Goal: Check status: Check status

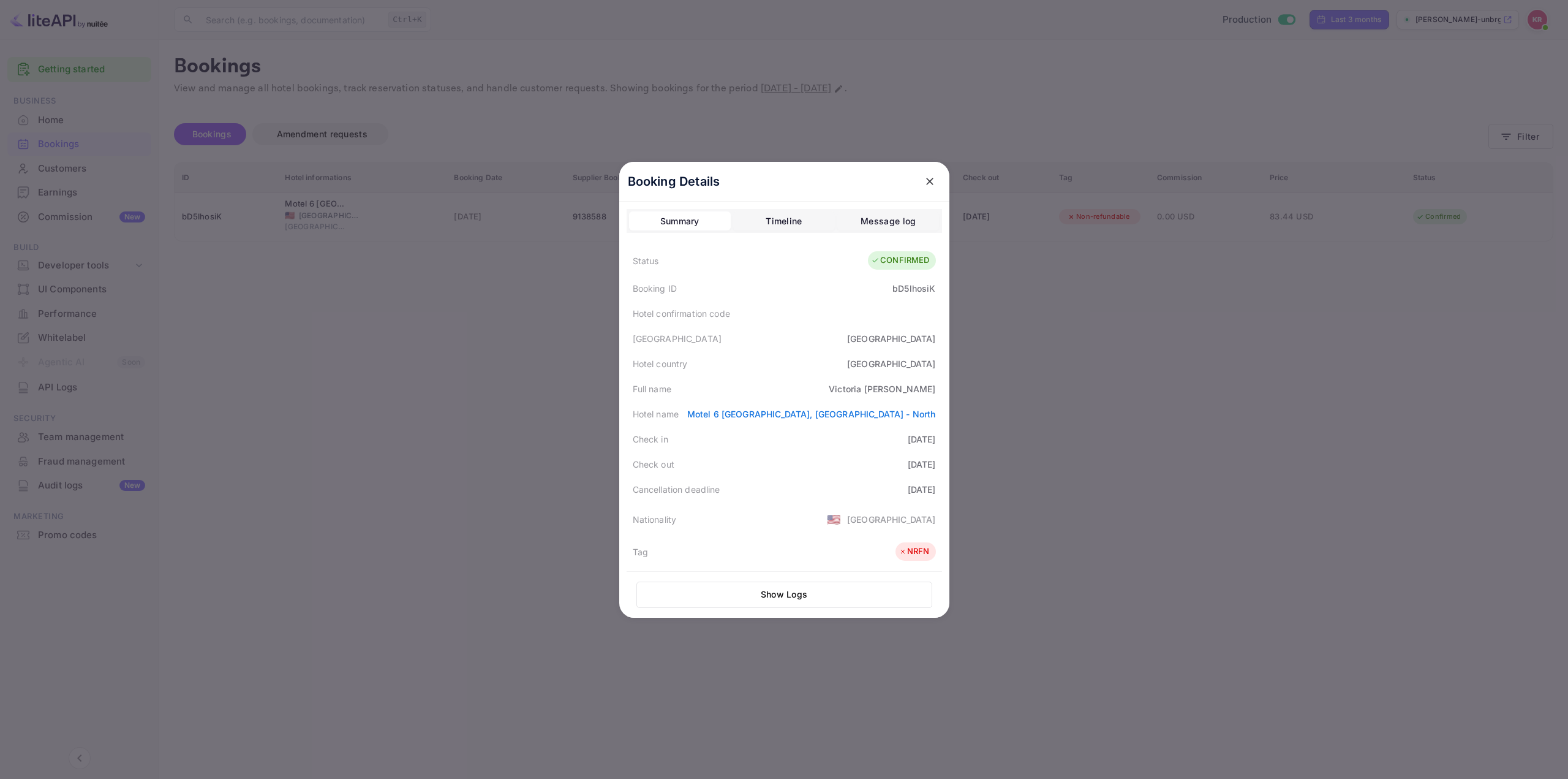
drag, startPoint x: 1205, startPoint y: 301, endPoint x: 1249, endPoint y: 251, distance: 66.6
click at [1205, 301] on div at bounding box center [784, 390] width 1568 height 779
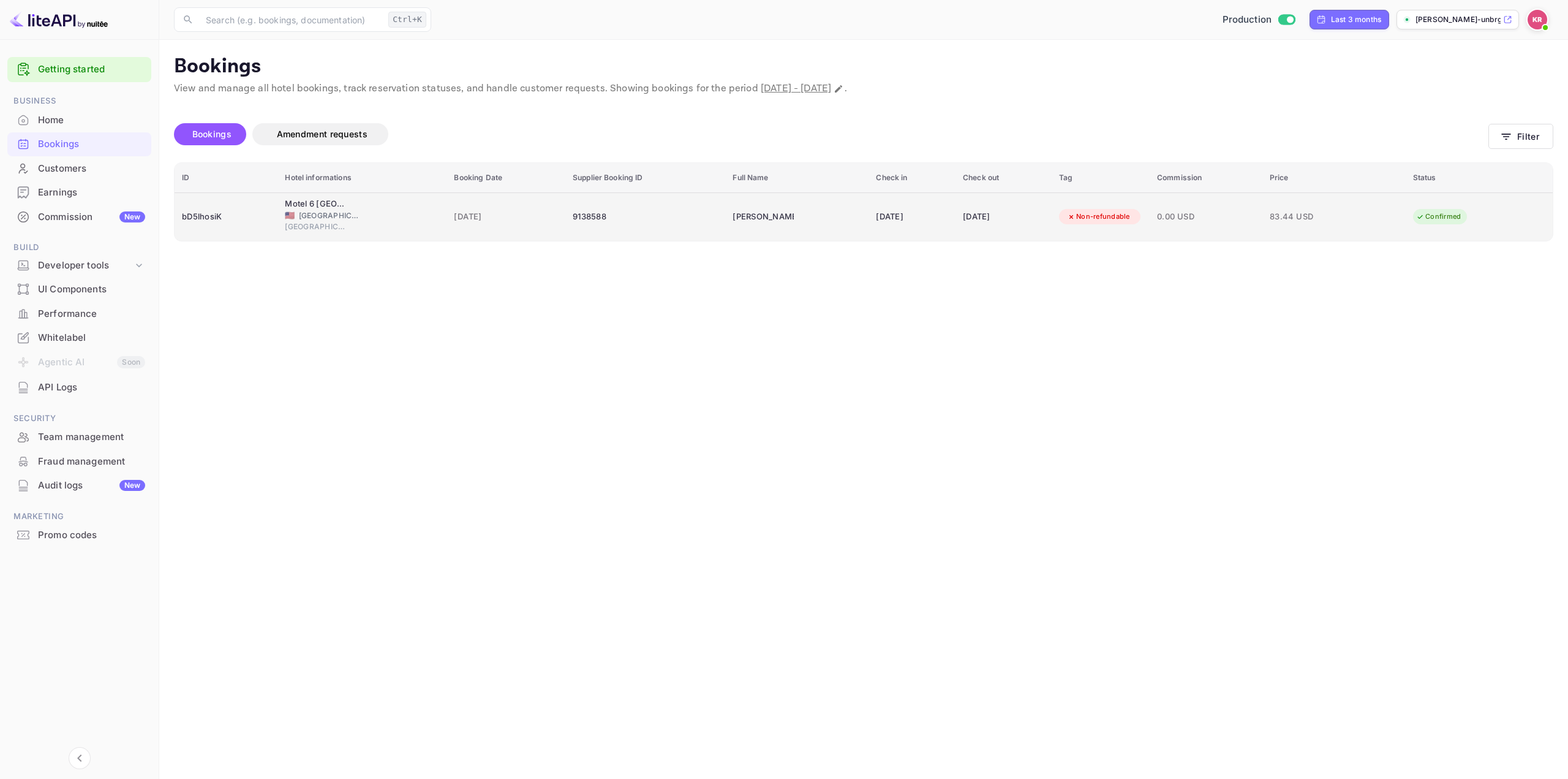
click at [1348, 212] on td "83.44 USD" at bounding box center [1334, 216] width 144 height 48
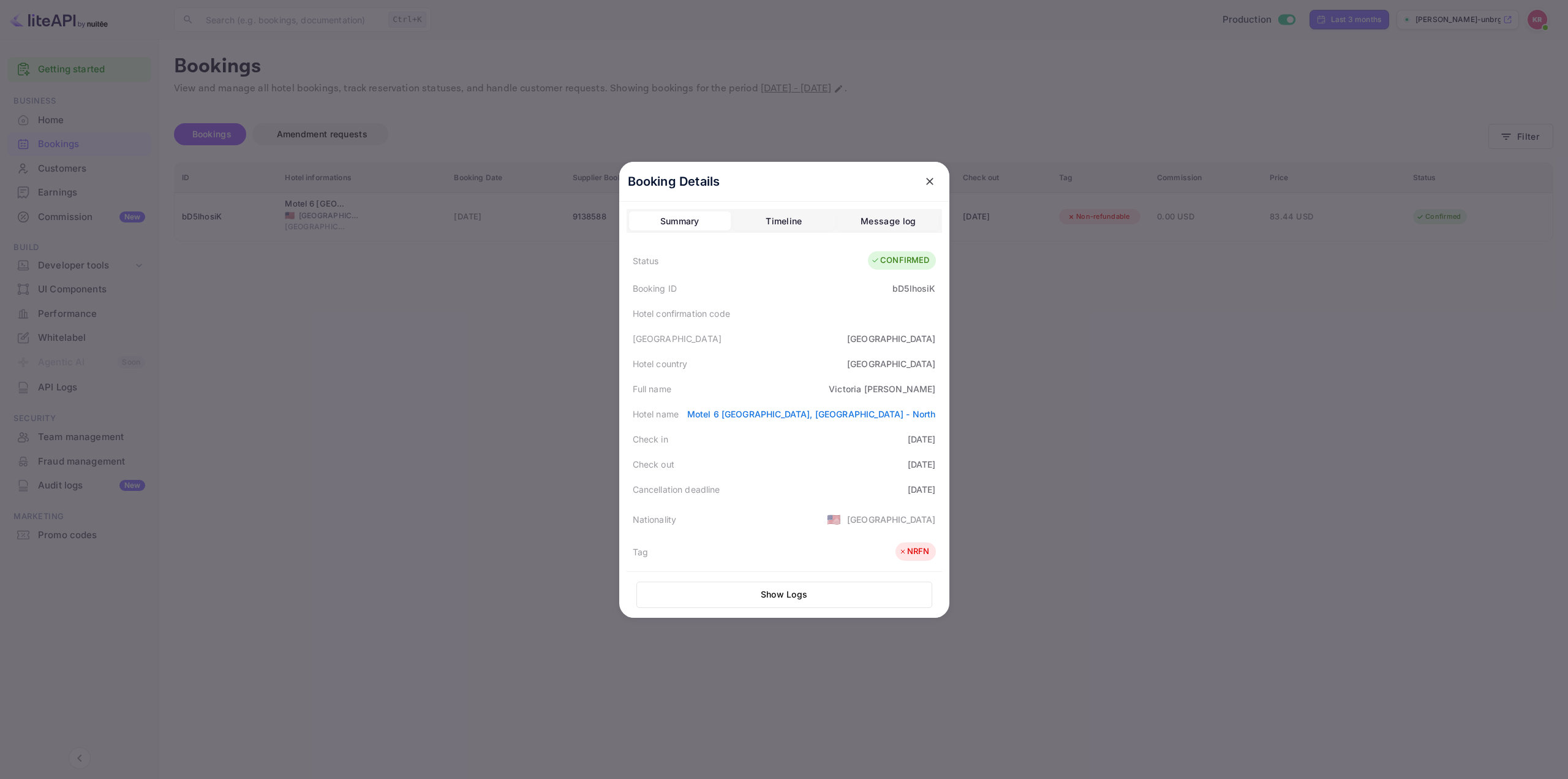
click at [1194, 280] on div at bounding box center [784, 390] width 1568 height 779
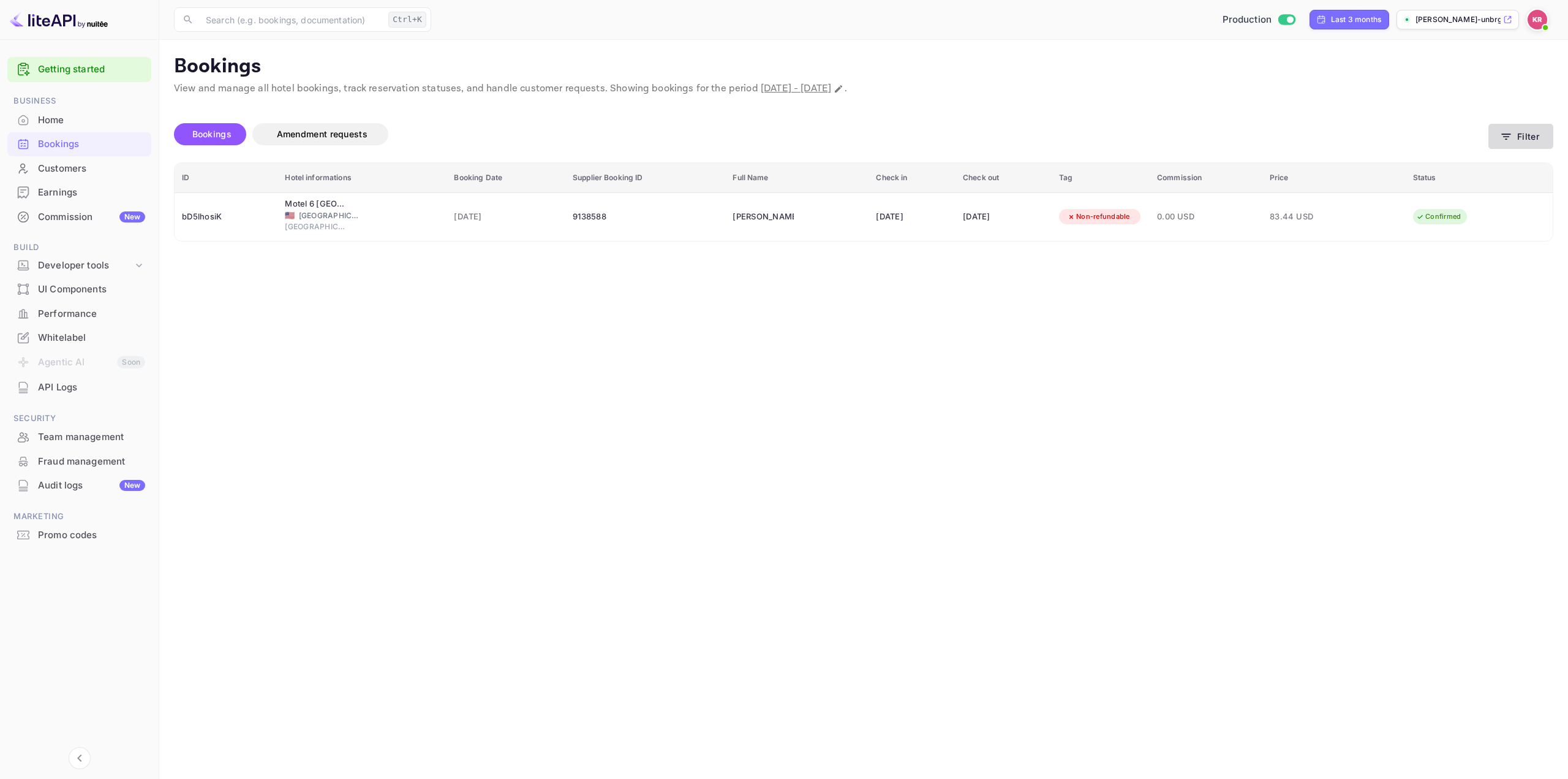
click at [1536, 137] on button "Filter" at bounding box center [1520, 136] width 65 height 25
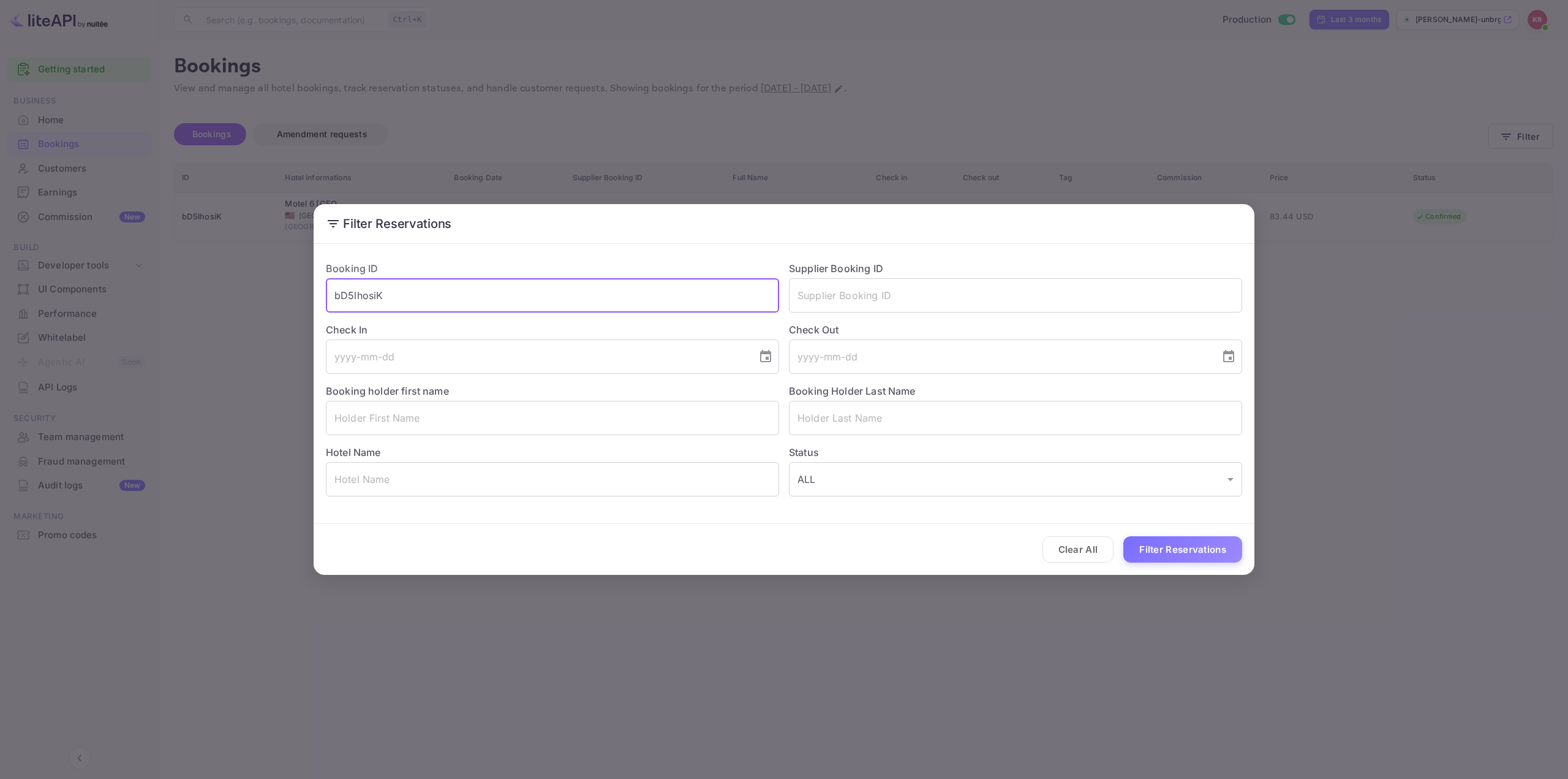
drag, startPoint x: 387, startPoint y: 300, endPoint x: 73, endPoint y: 296, distance: 314.0
click at [77, 295] on div "Filter Reservations Booking ID bD5lhosiK ​ Supplier Booking ID ​ Check In ​ Che…" at bounding box center [784, 390] width 1568 height 779
paste input "N4NrzSdVn"
type input "N4NrzSdVn"
click at [1157, 542] on button "Filter Reservations" at bounding box center [1182, 549] width 119 height 26
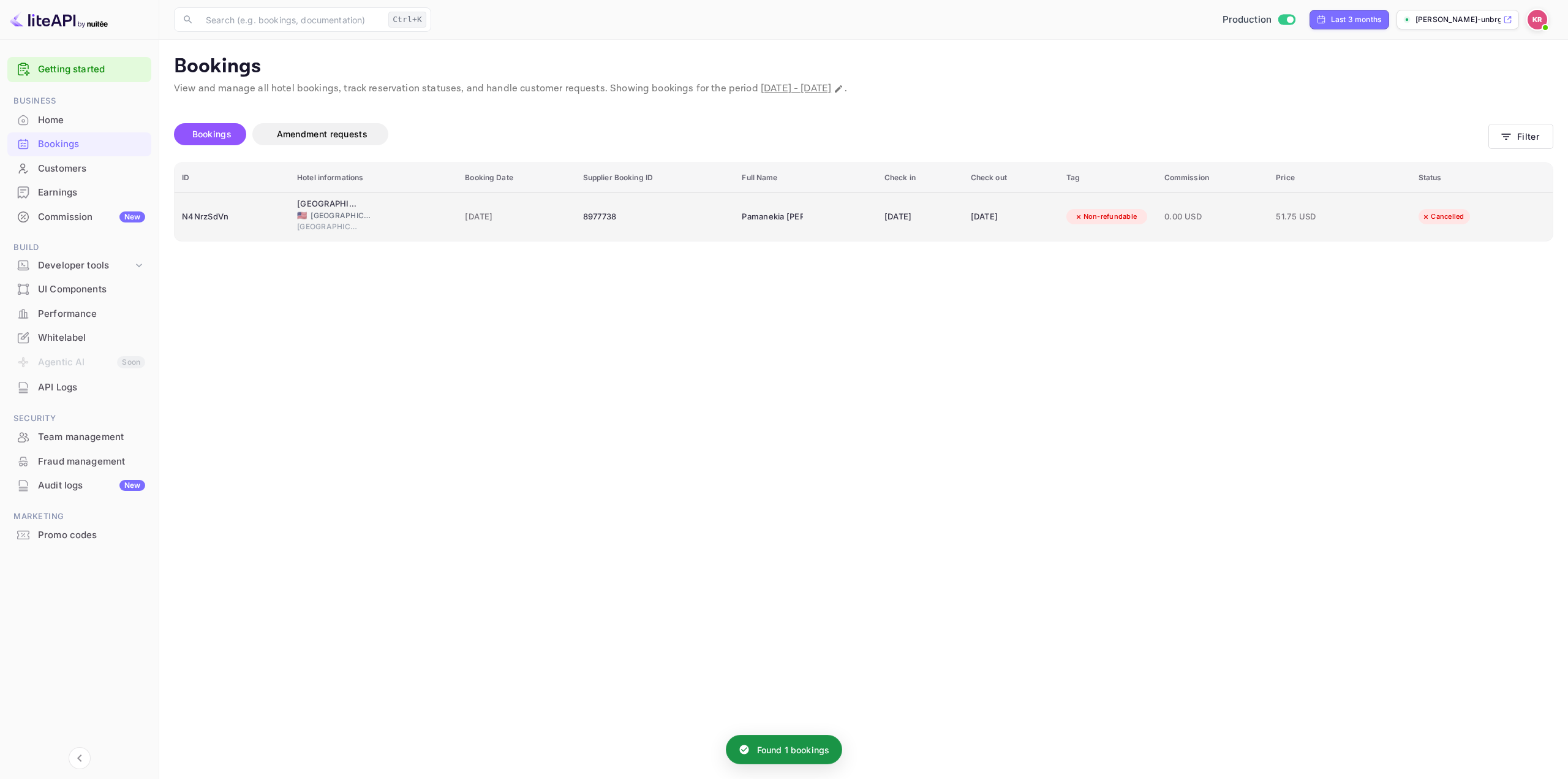
click at [911, 218] on div "[DATE]" at bounding box center [920, 217] width 72 height 20
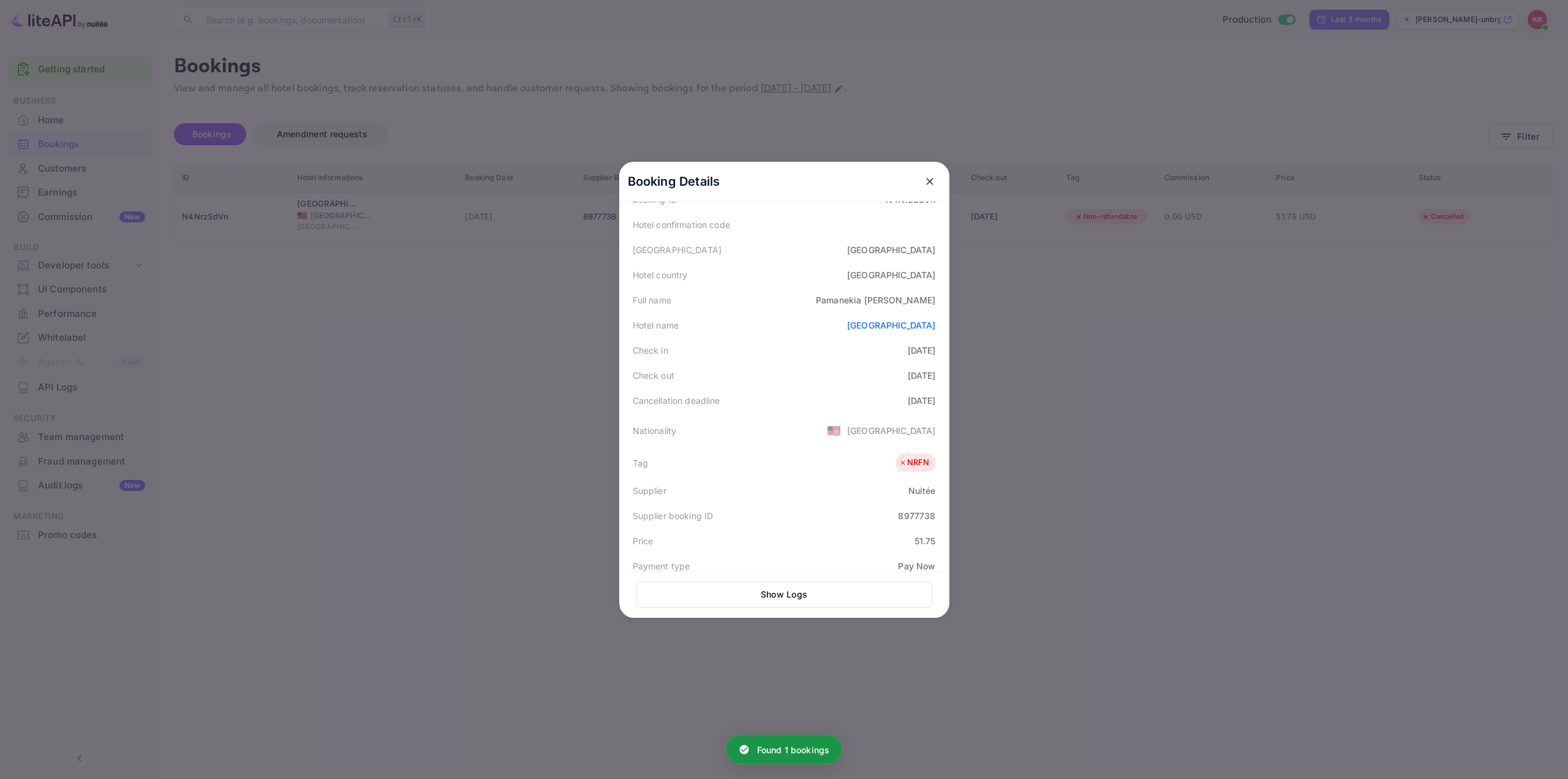
scroll to position [302, 0]
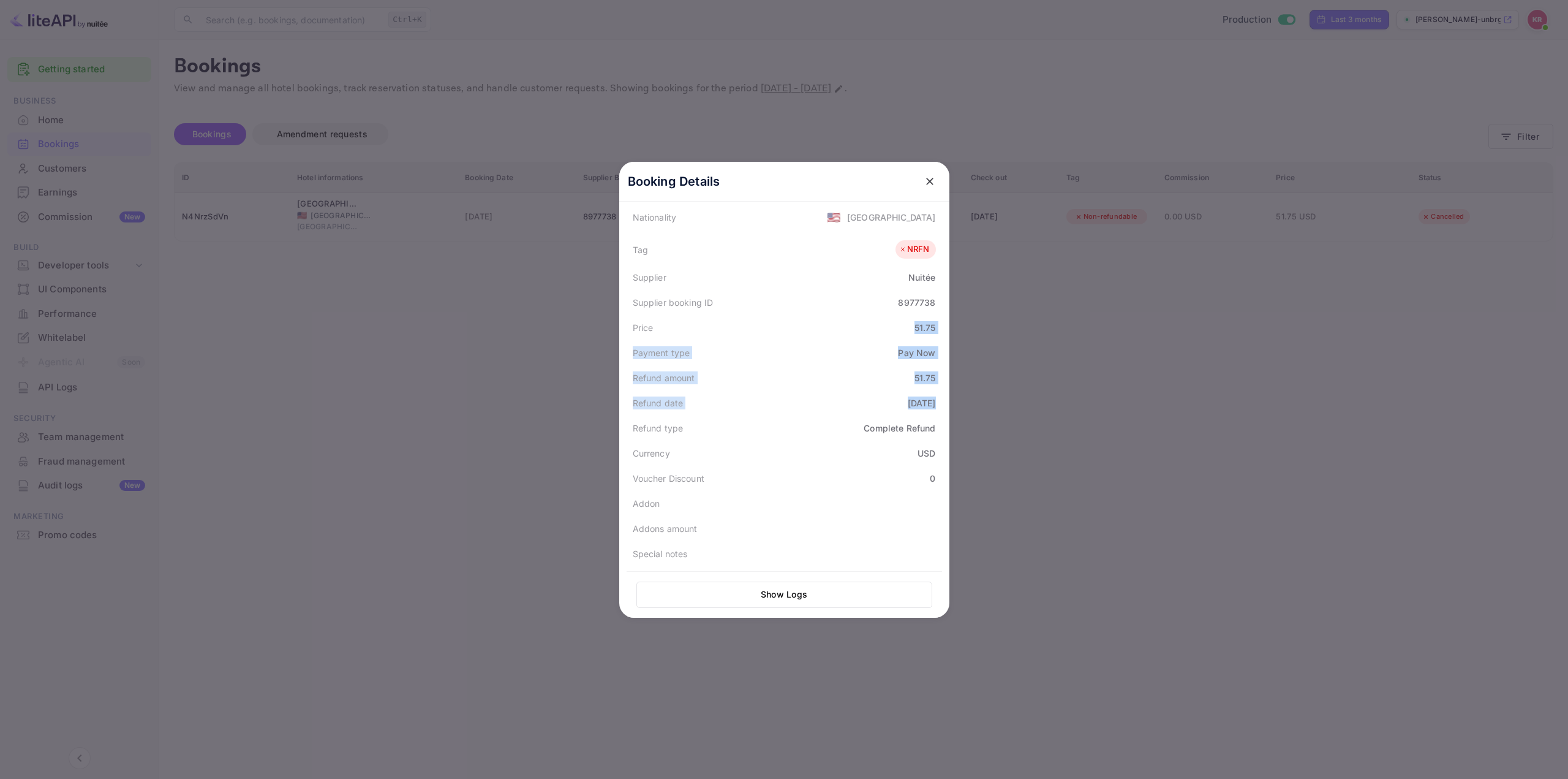
drag, startPoint x: 830, startPoint y: 323, endPoint x: 911, endPoint y: 393, distance: 107.1
click at [911, 393] on div "Status CANCELLED Booking ID N4NrzSdVn Hotel confirmation code Hotel city [GEOGR…" at bounding box center [784, 254] width 315 height 622
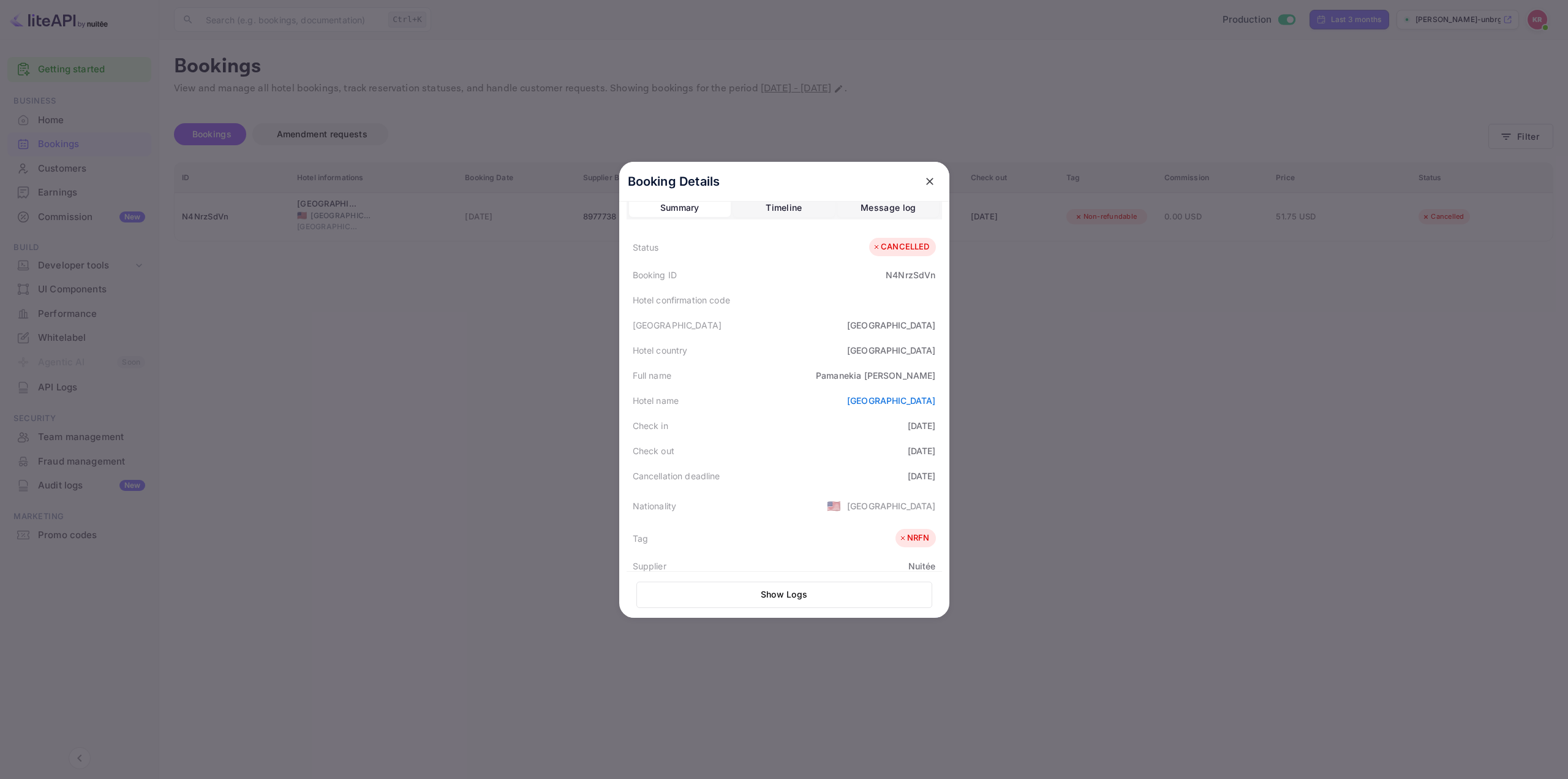
scroll to position [0, 0]
drag, startPoint x: 908, startPoint y: 496, endPoint x: 943, endPoint y: 500, distance: 35.2
click at [943, 500] on div "Booking Details Summary Timeline Message log Status CANCELLED Booking ID N4NrzS…" at bounding box center [784, 390] width 330 height 456
click at [766, 468] on div "Check out [DATE]" at bounding box center [784, 464] width 315 height 25
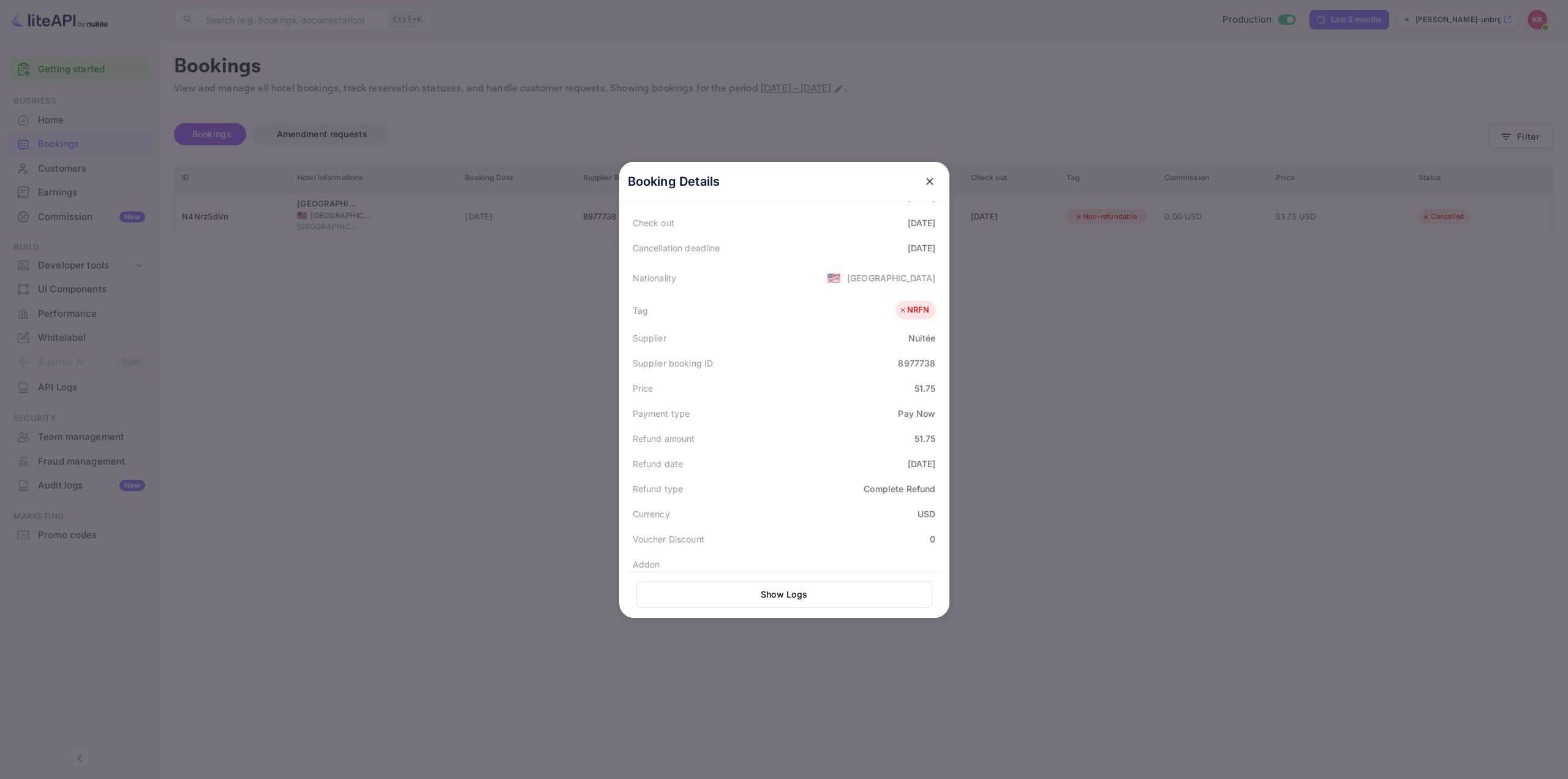
scroll to position [241, 0]
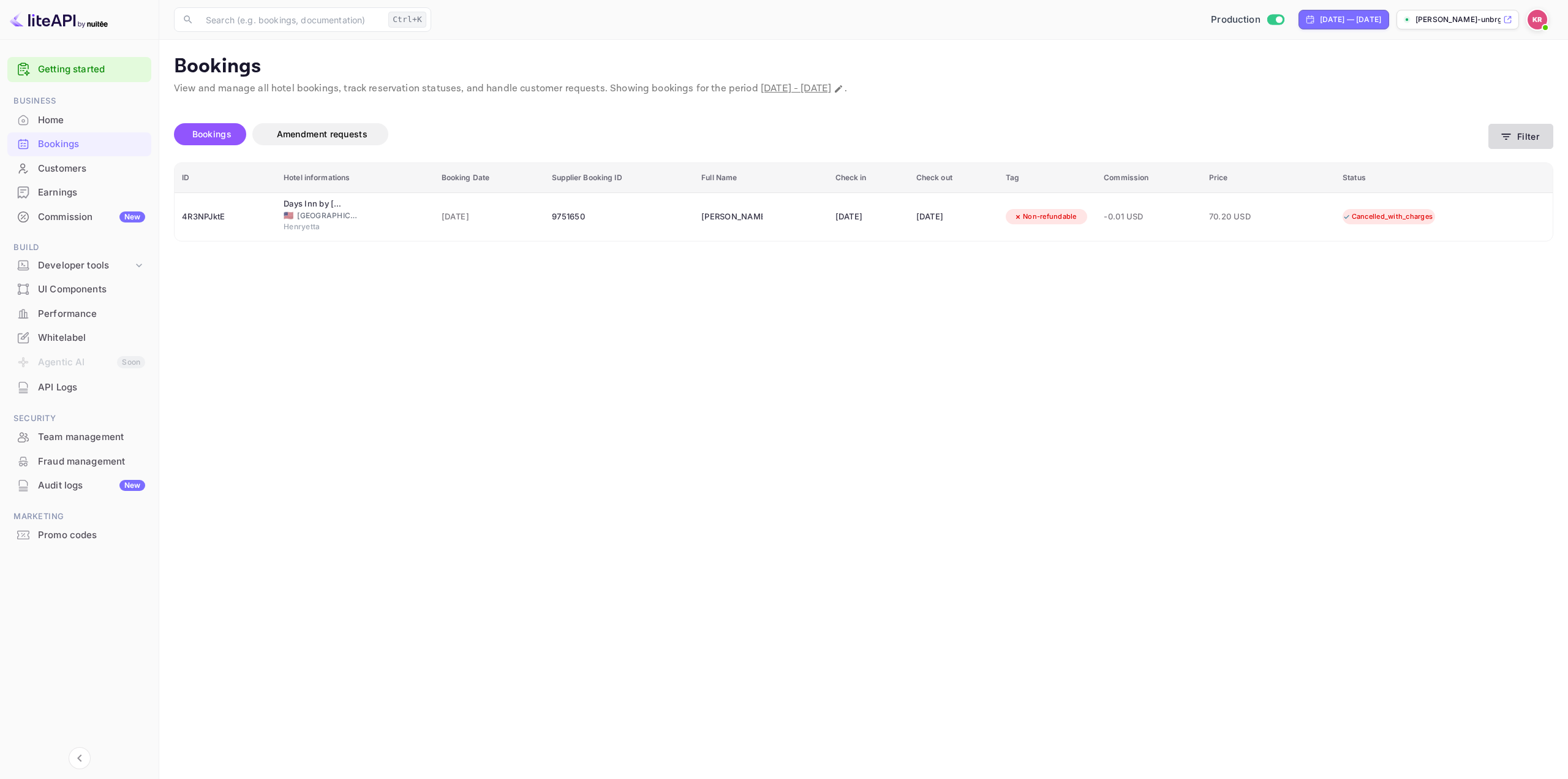
click at [1520, 145] on button "Filter" at bounding box center [1520, 136] width 65 height 25
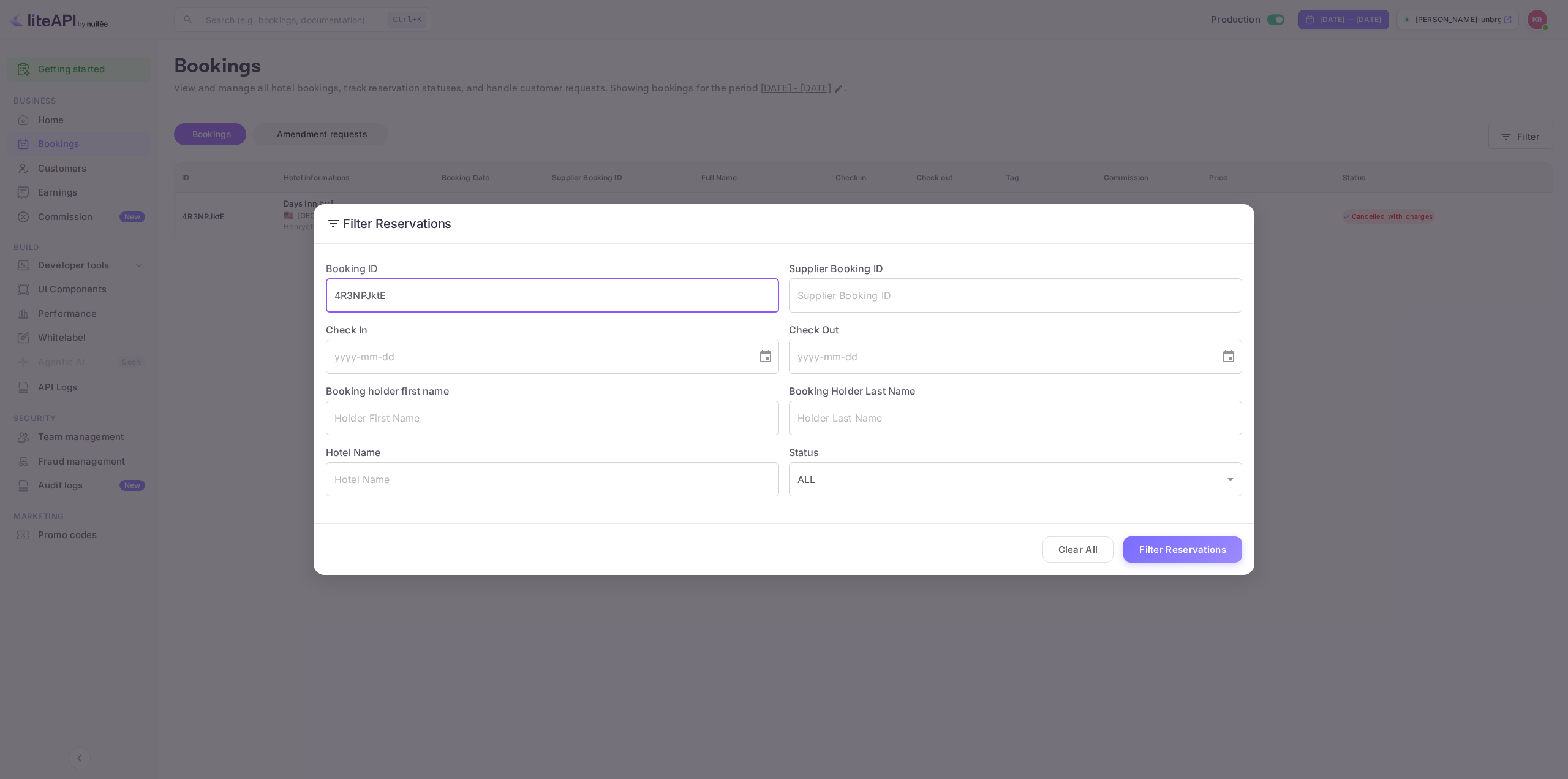
drag, startPoint x: 518, startPoint y: 293, endPoint x: 131, endPoint y: 302, distance: 387.1
click at [150, 305] on div "Filter Reservations Booking ID 4R3NPJktE ​ Supplier Booking ID ​ Check In ​ Che…" at bounding box center [784, 390] width 1568 height 779
paste input "ZFu4yiXbz"
type input "ZFu4yiXbz"
click at [1187, 541] on button "Filter Reservations" at bounding box center [1182, 549] width 119 height 26
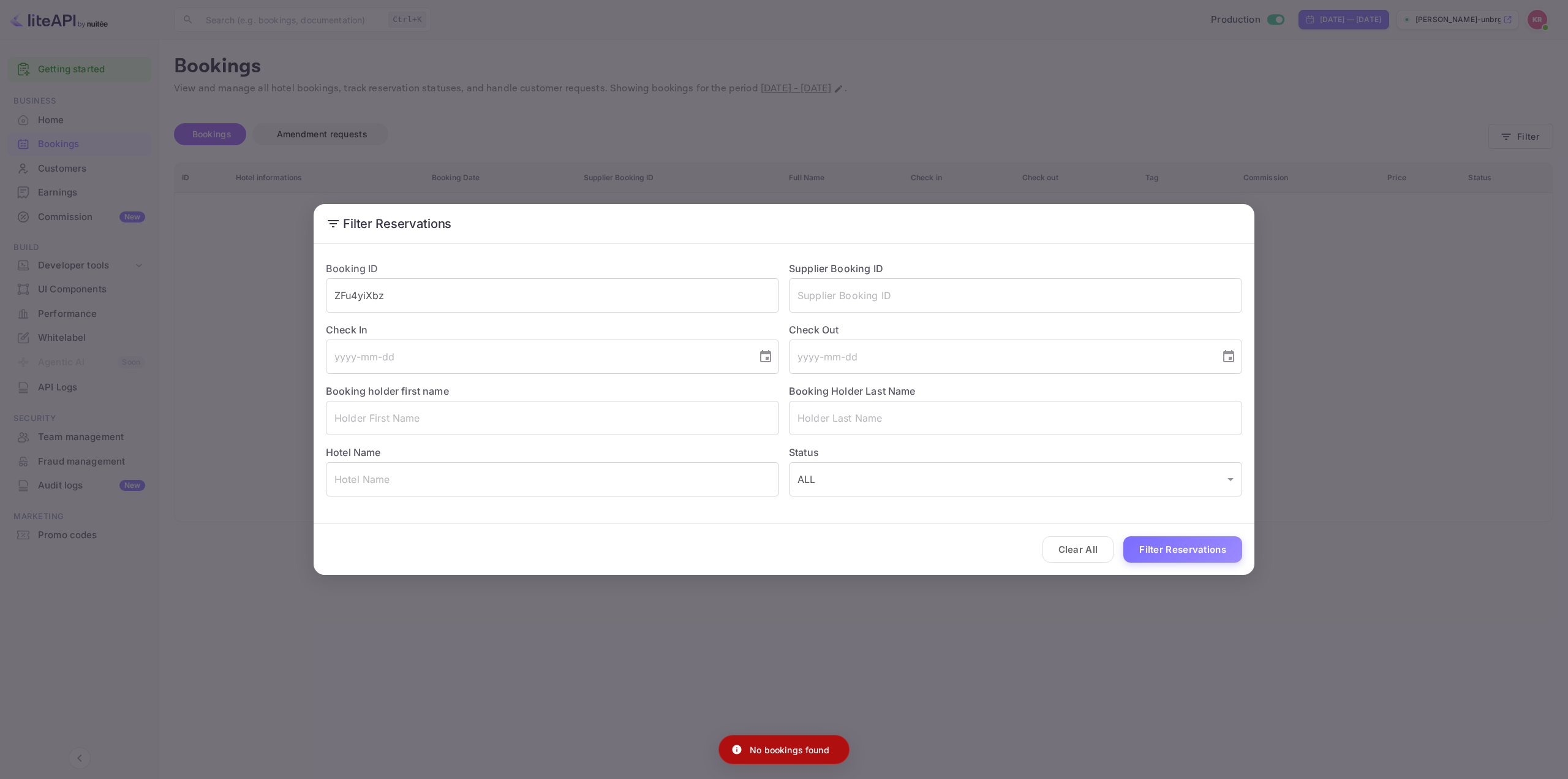
click at [1195, 131] on div "Filter Reservations Booking ID ZFu4yiXbz ​ Supplier Booking ID ​ Check In ​ Che…" at bounding box center [784, 390] width 1568 height 779
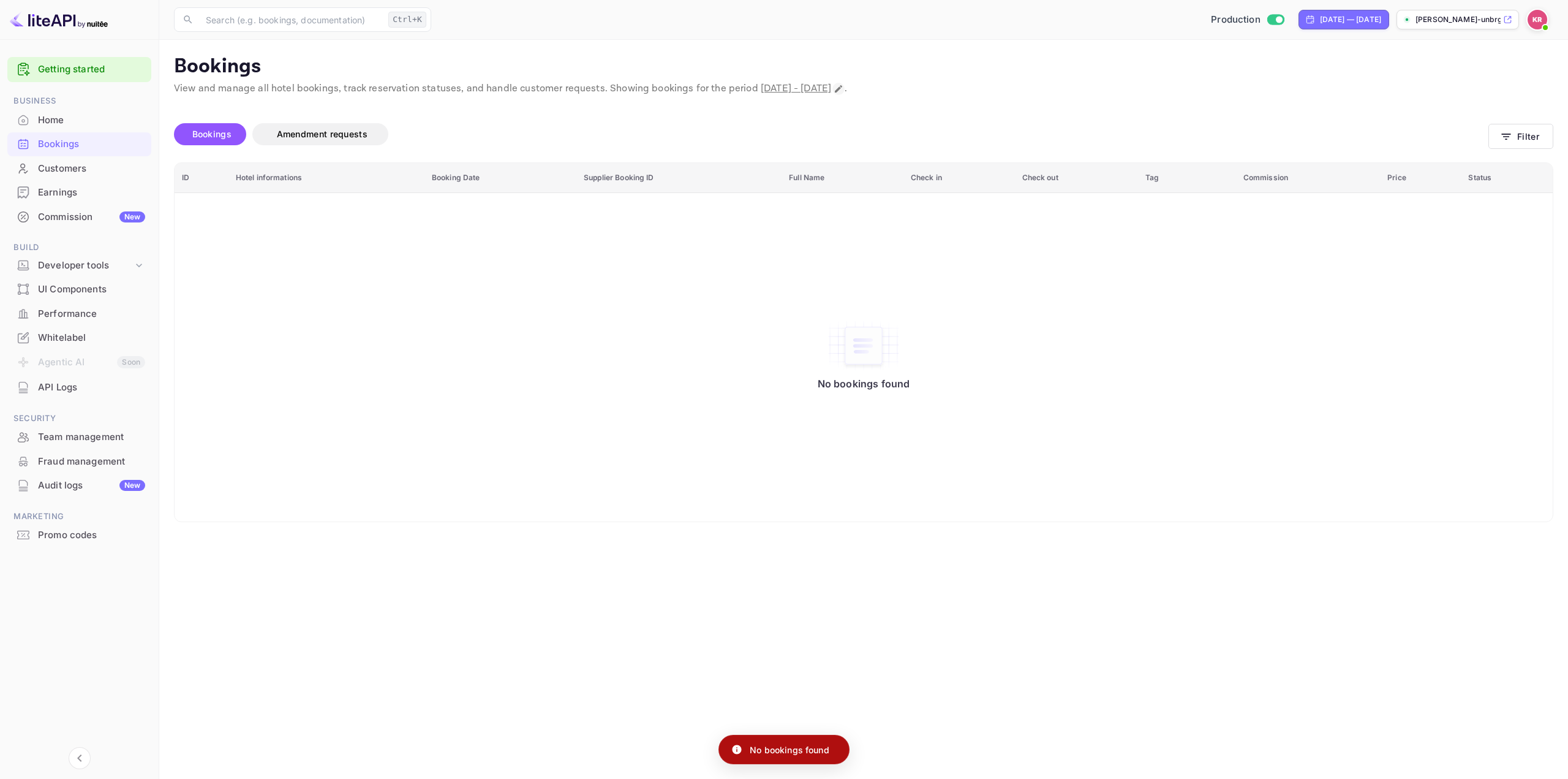
click at [842, 88] on icon "Change date range" at bounding box center [838, 89] width 8 height 8
select select "8"
select select "2025"
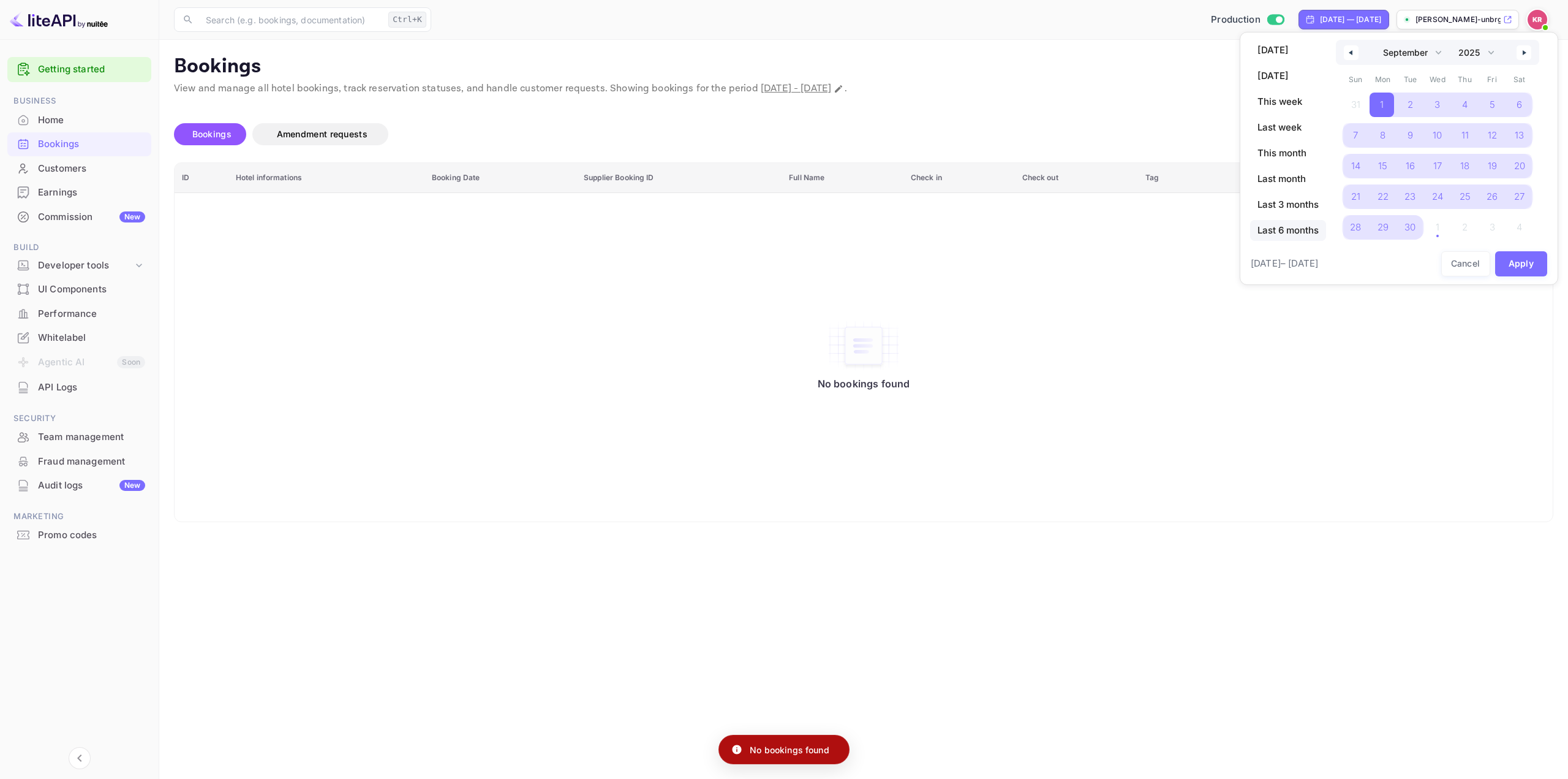
drag, startPoint x: 1267, startPoint y: 229, endPoint x: 1292, endPoint y: 230, distance: 25.0
click at [1267, 229] on span "Last 6 months" at bounding box center [1287, 230] width 76 height 21
select select "3"
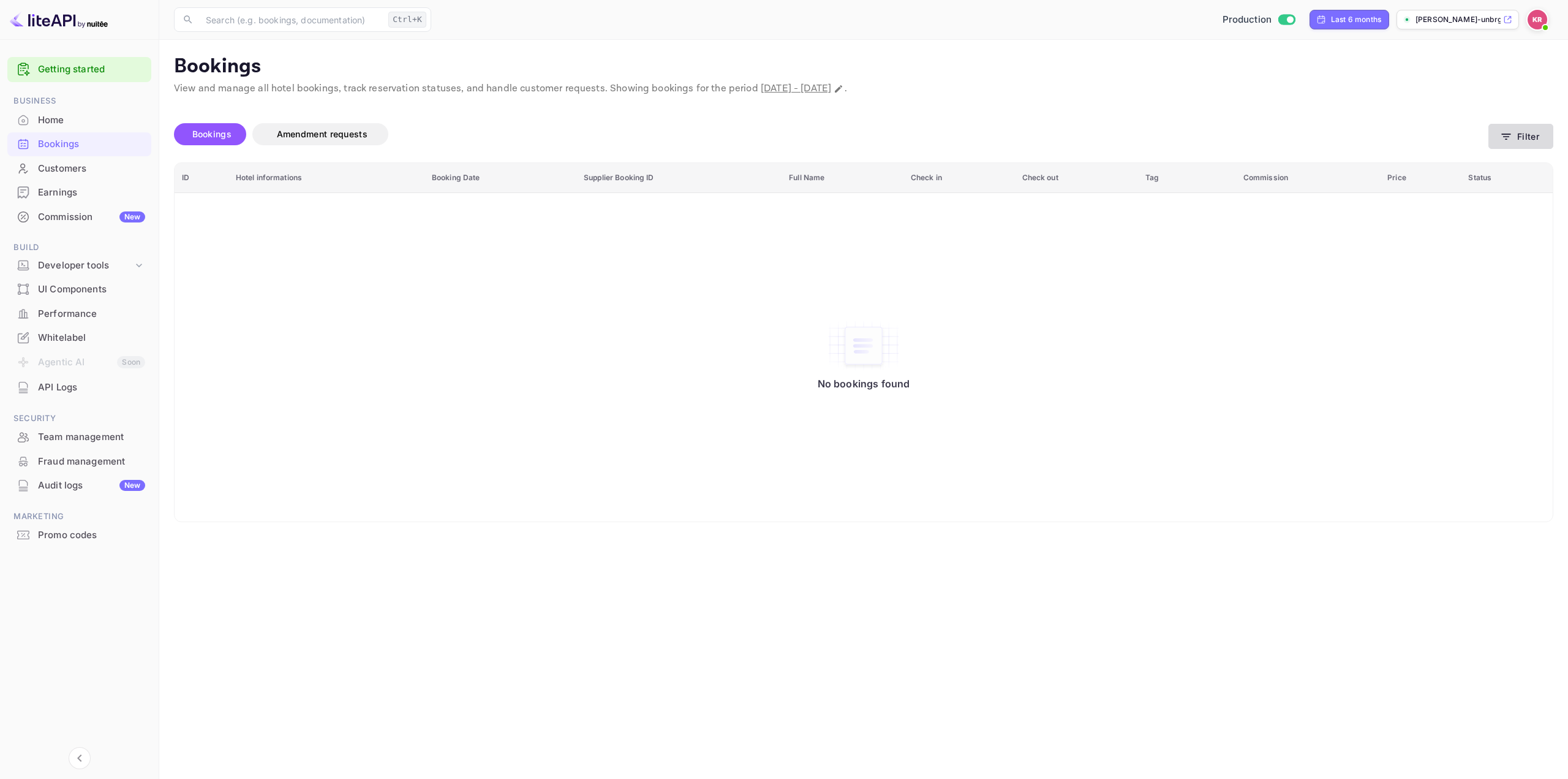
click at [1505, 138] on icon "button" at bounding box center [1506, 137] width 9 height 6
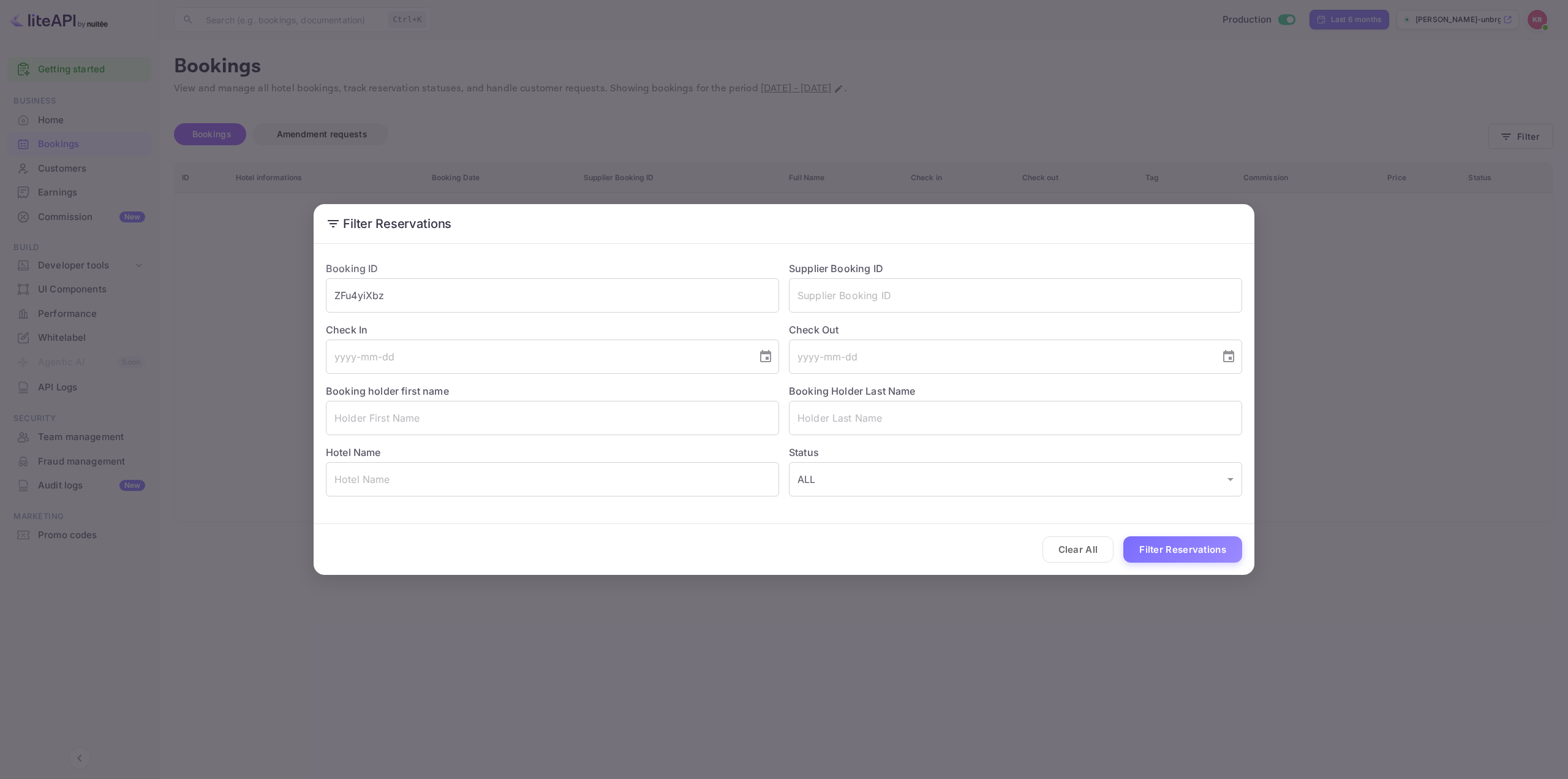
click at [1158, 554] on button "Filter Reservations" at bounding box center [1182, 549] width 119 height 26
click at [638, 306] on input "ZFu4yiXbz" at bounding box center [553, 295] width 453 height 34
type input "ZFu4yiXbz"
click at [1181, 551] on button "Filter Reservations" at bounding box center [1182, 549] width 119 height 26
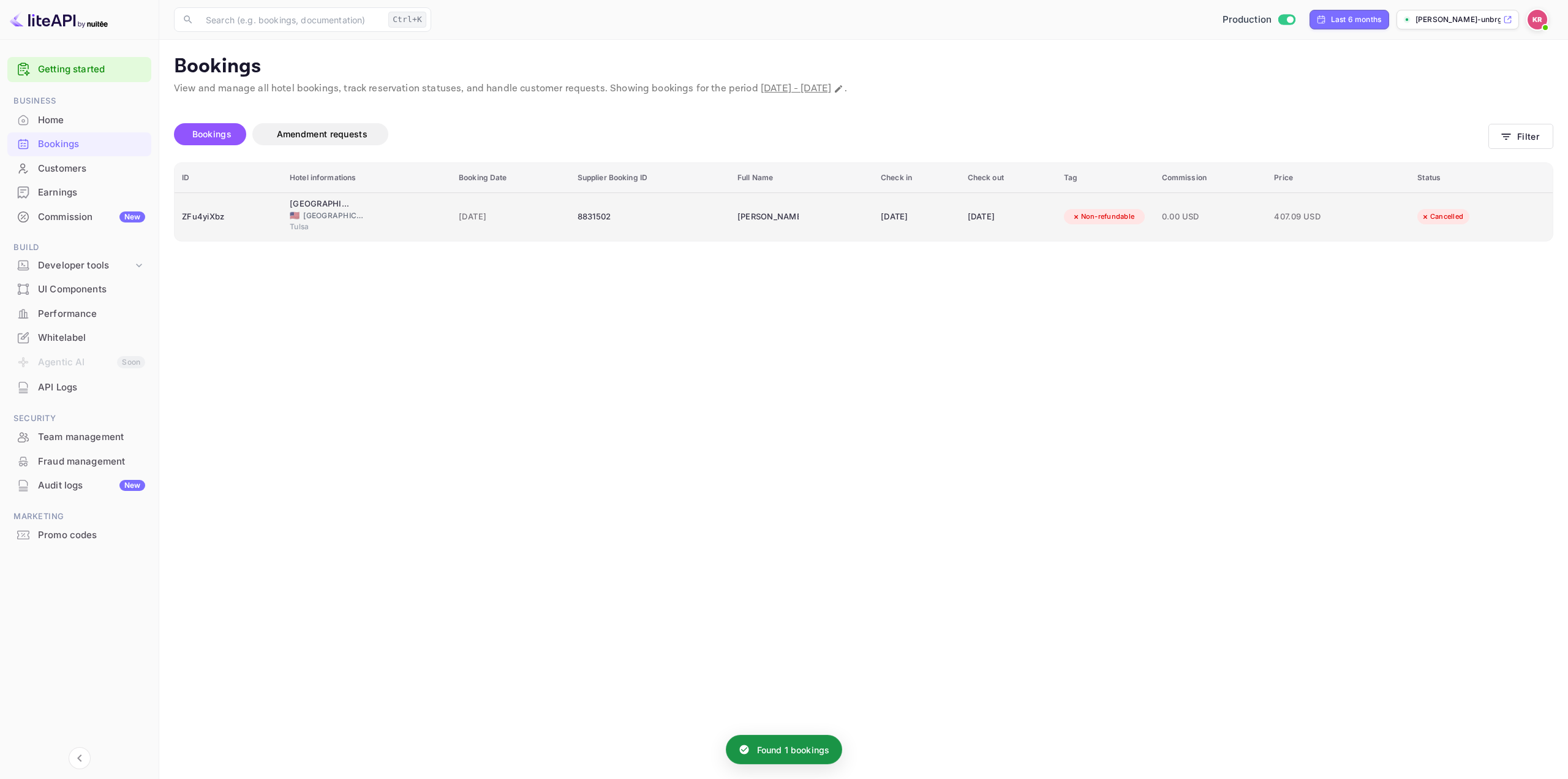
click at [1016, 215] on div "[DATE]" at bounding box center [1008, 217] width 82 height 20
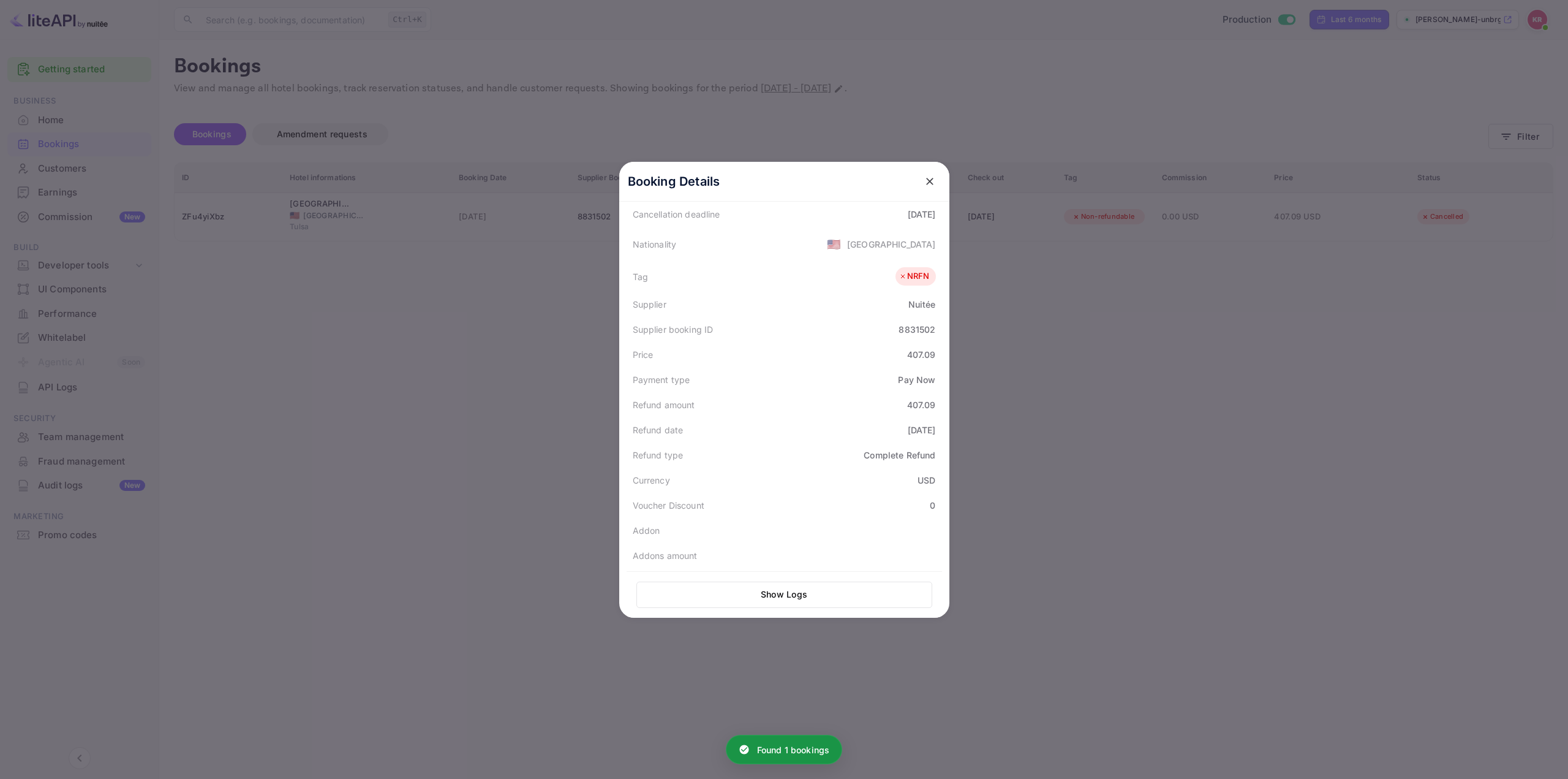
scroll to position [302, 0]
click at [924, 179] on icon "close" at bounding box center [930, 181] width 12 height 12
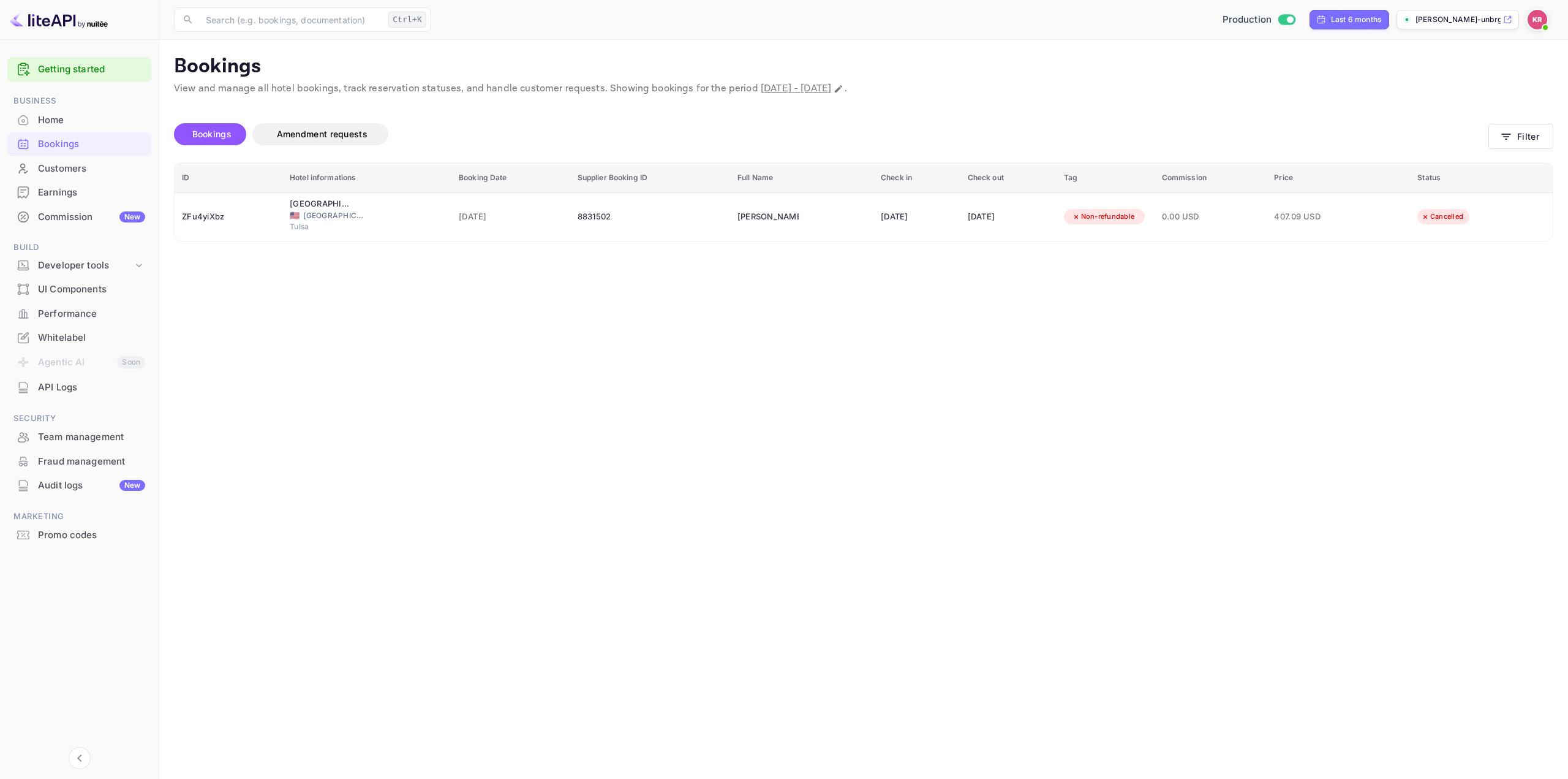
click at [676, 338] on main "Bookings View and manage all hotel bookings, track reservation statuses, and ha…" at bounding box center [863, 409] width 1408 height 739
